Goal: Information Seeking & Learning: Learn about a topic

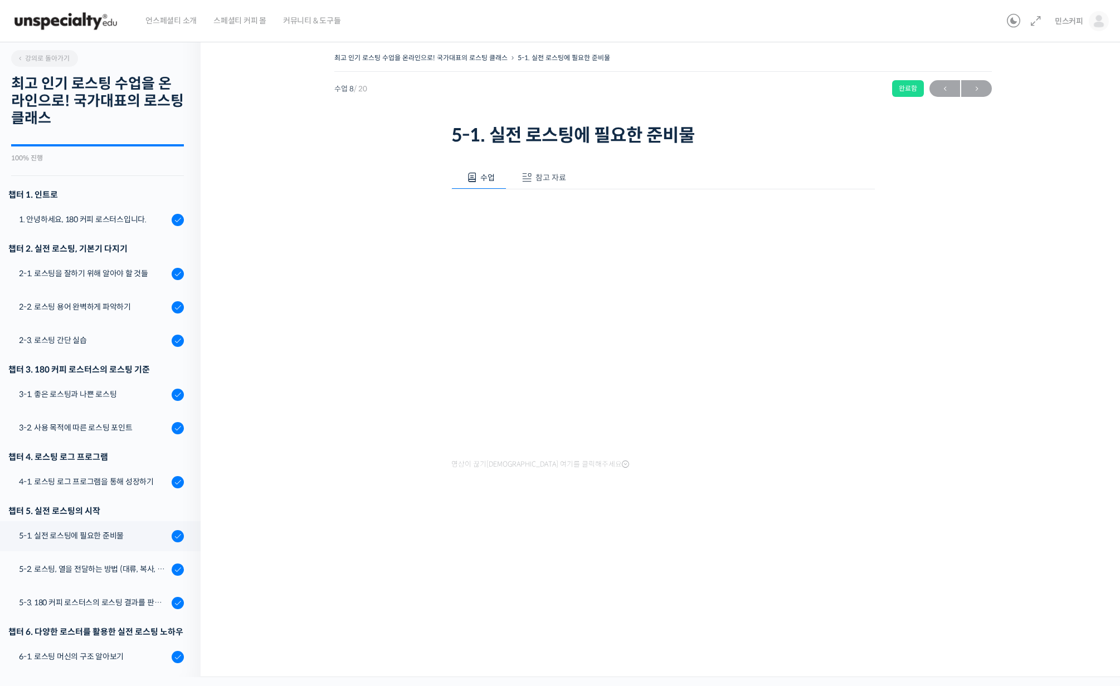
scroll to position [251, 0]
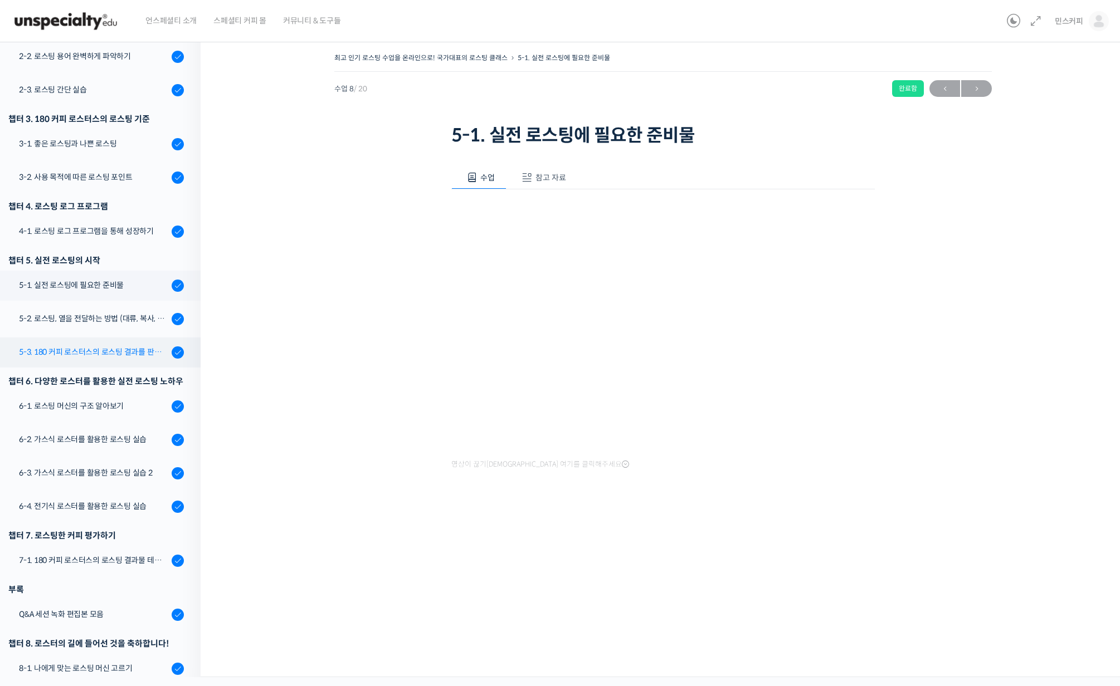
click at [87, 354] on div "5-3. 180 커피 로스터스의 로스팅 결과를 판단하는 노하우" at bounding box center [93, 352] width 149 height 12
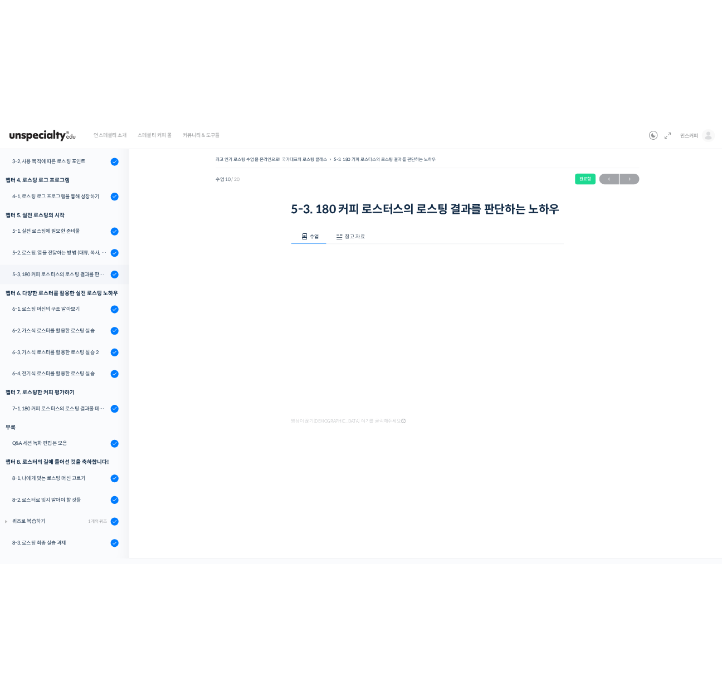
scroll to position [251, 0]
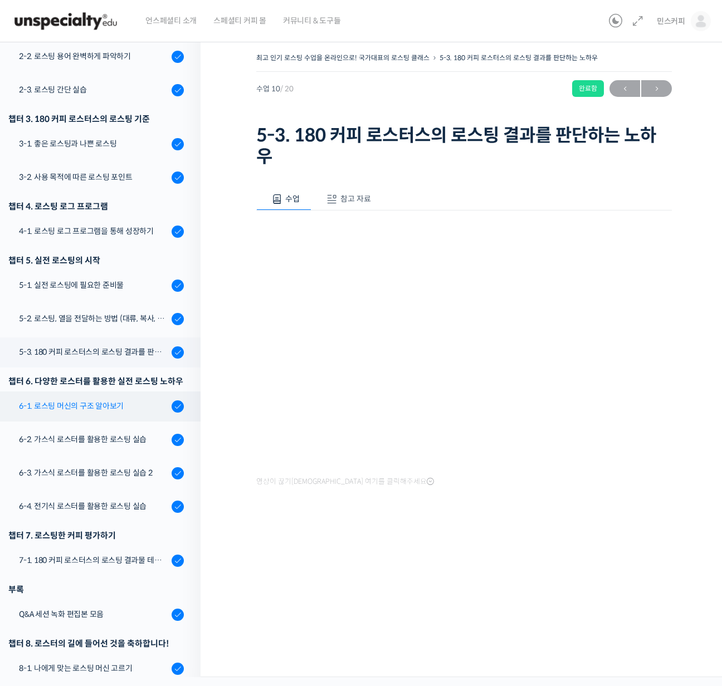
click at [103, 407] on div "6-1. 로스팅 머신의 구조 알아보기" at bounding box center [93, 406] width 149 height 12
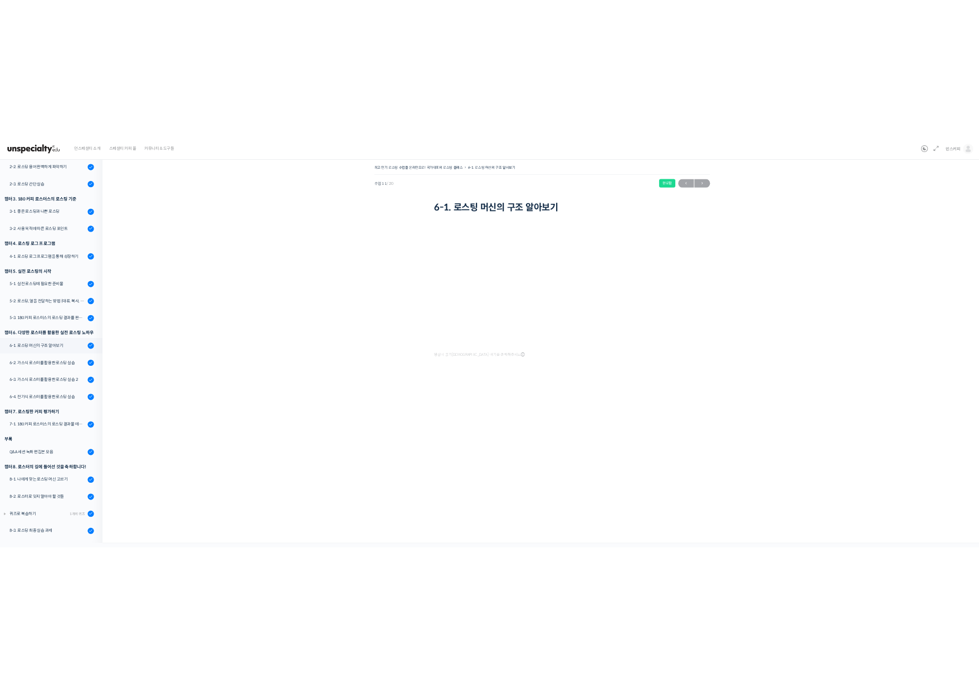
scroll to position [251, 0]
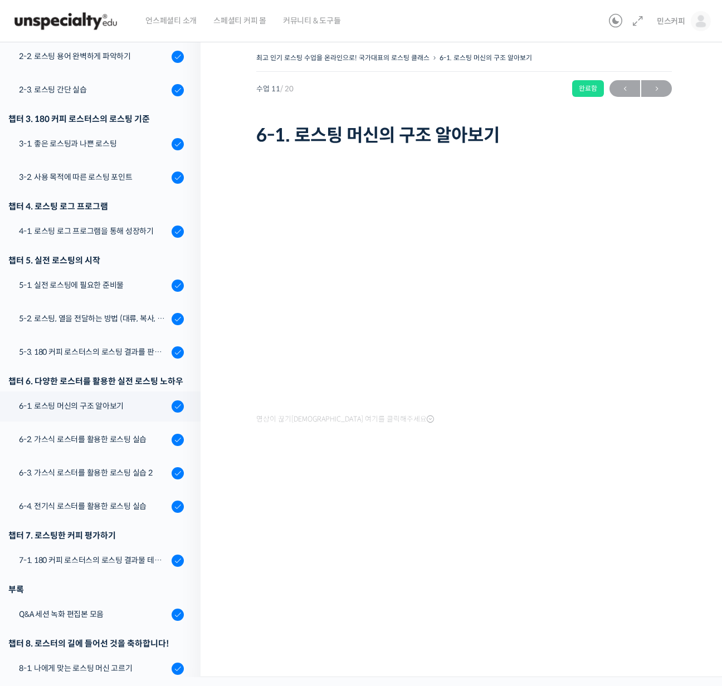
click at [552, 492] on div "최고 인기 로스팅 수업을 온라인으로! 국가대표의 로스팅 클래스 6-1. 로스팅 머신의 구조 알아보기 완료함 수업 11 / 20 완료함 ← 이전…" at bounding box center [464, 275] width 416 height 451
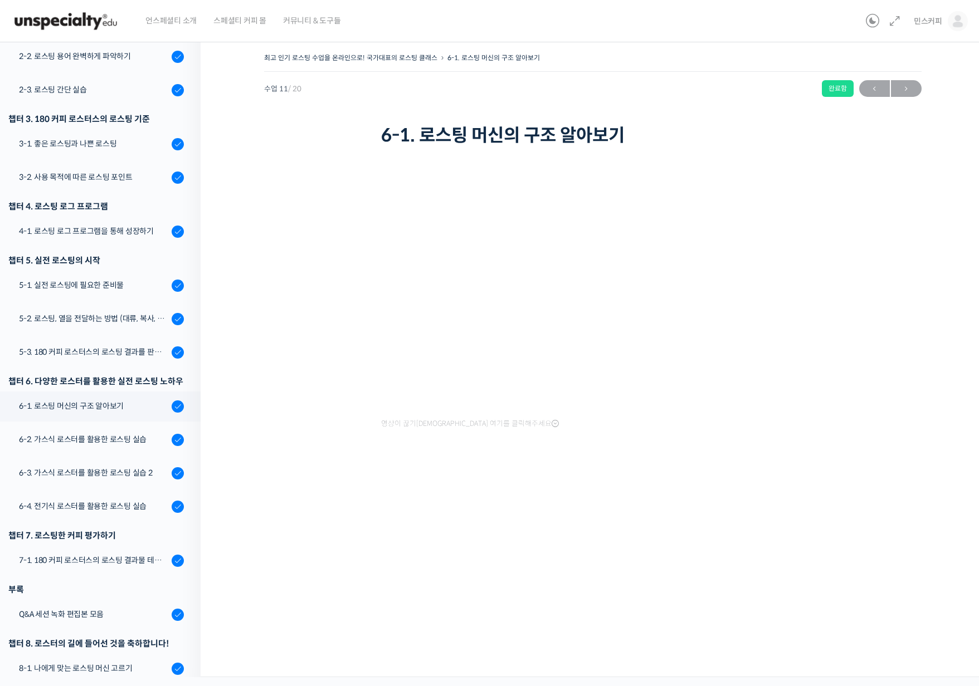
click at [578, 467] on div at bounding box center [592, 471] width 423 height 23
